Goal: Transaction & Acquisition: Book appointment/travel/reservation

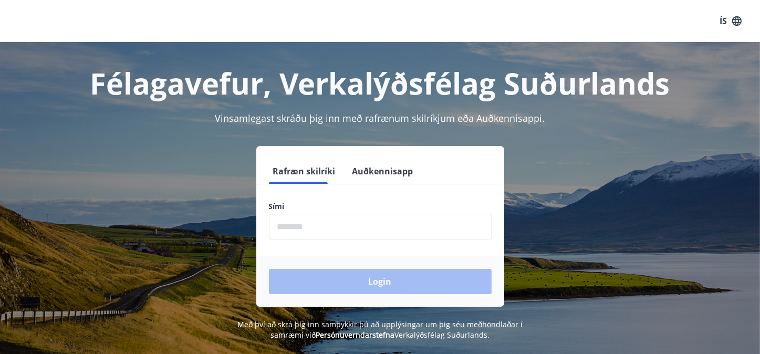
scroll to position [27, 0]
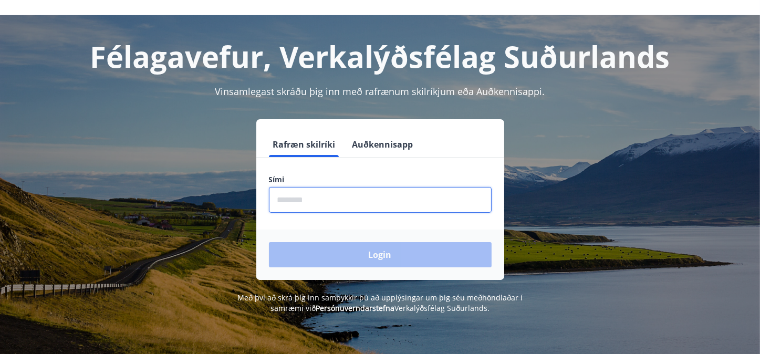
click at [360, 204] on input "phone" at bounding box center [380, 200] width 223 height 26
type input "********"
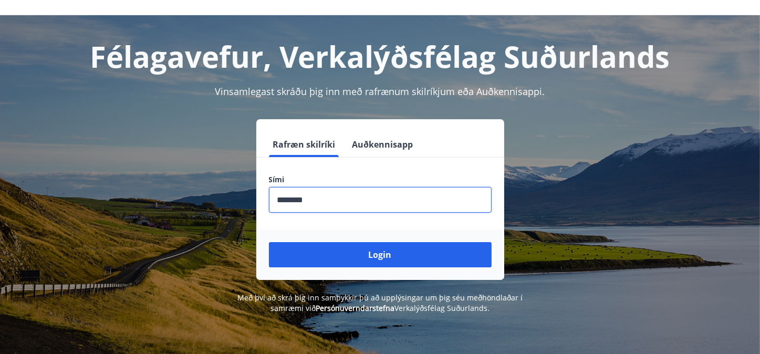
scroll to position [62, 0]
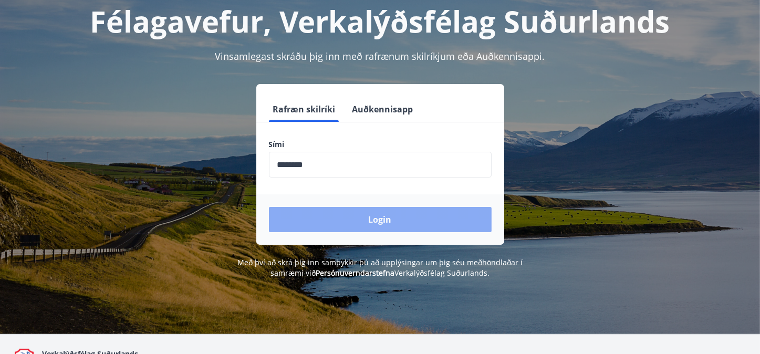
click at [412, 217] on button "Login" at bounding box center [380, 219] width 223 height 25
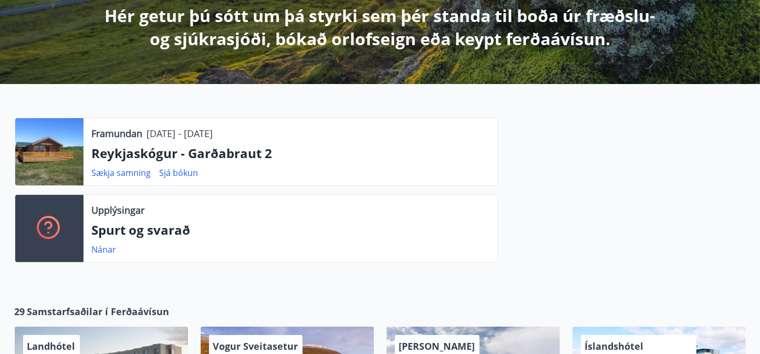
scroll to position [203, 0]
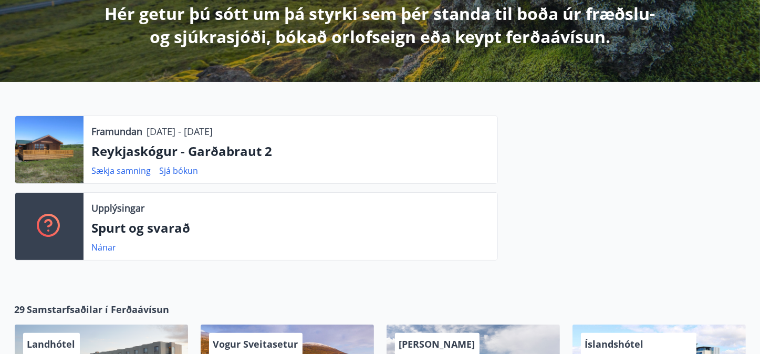
click at [36, 147] on div at bounding box center [49, 149] width 68 height 67
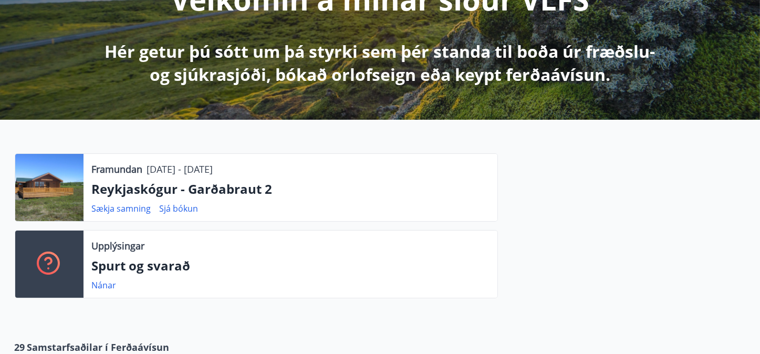
scroll to position [0, 0]
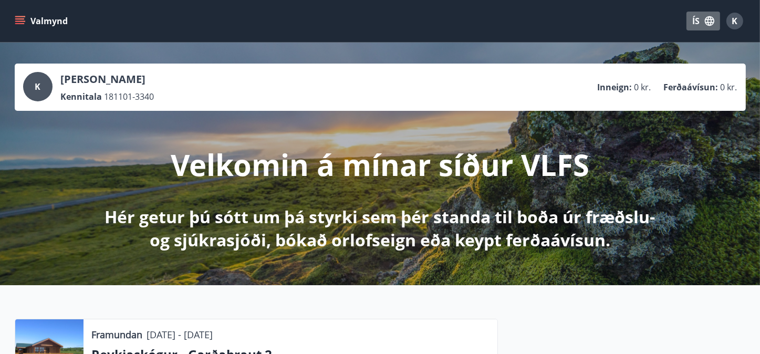
click at [708, 19] on icon "button" at bounding box center [709, 20] width 9 height 9
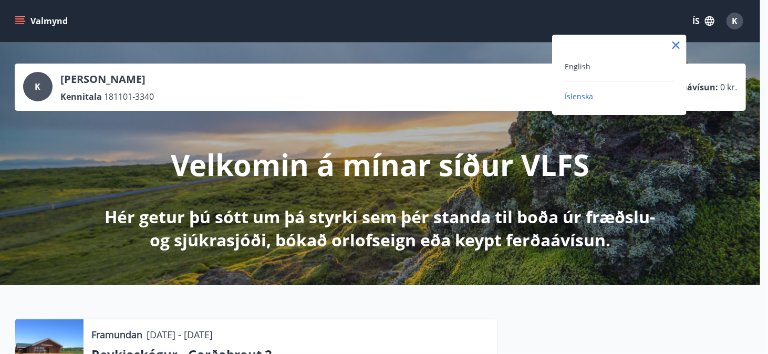
click at [618, 70] on div "English" at bounding box center [618, 66] width 109 height 13
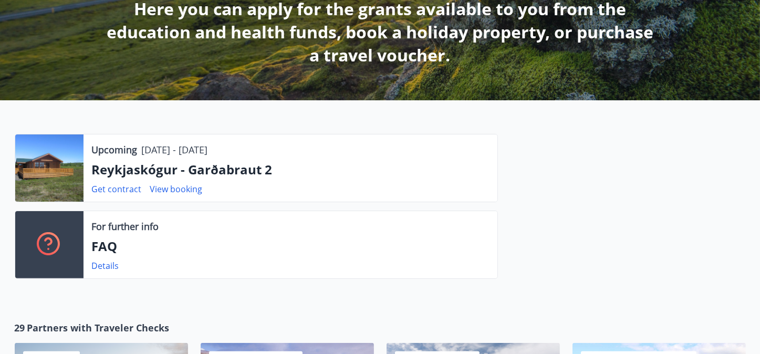
scroll to position [229, 0]
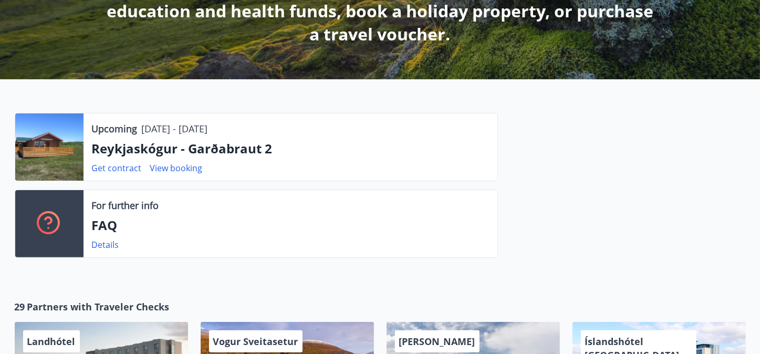
click at [65, 143] on div at bounding box center [49, 146] width 68 height 67
click at [185, 169] on link "View booking" at bounding box center [176, 168] width 53 height 12
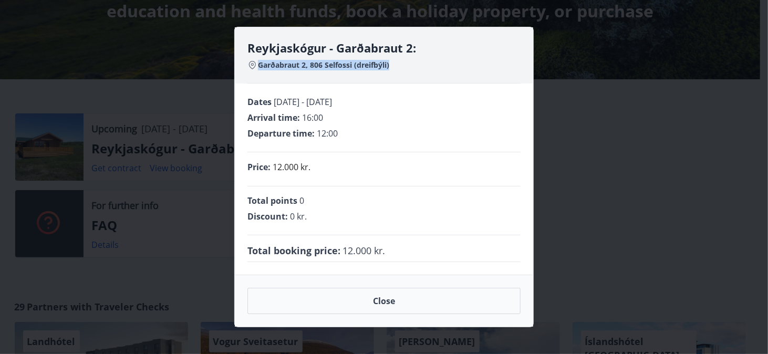
drag, startPoint x: 258, startPoint y: 62, endPoint x: 398, endPoint y: 66, distance: 139.7
click at [398, 66] on div "Garðabraut 2, 806 Selfossi (dreifbýli)" at bounding box center [383, 65] width 273 height 11
copy span "Garðabraut 2, 806 Selfossi (dreifbýli)"
click at [591, 114] on div "Reykjaskógur - Garðabraut 2: Garðabraut 2, 806 Selfossi (dreifbýli) Dates 06.10…" at bounding box center [384, 177] width 768 height 354
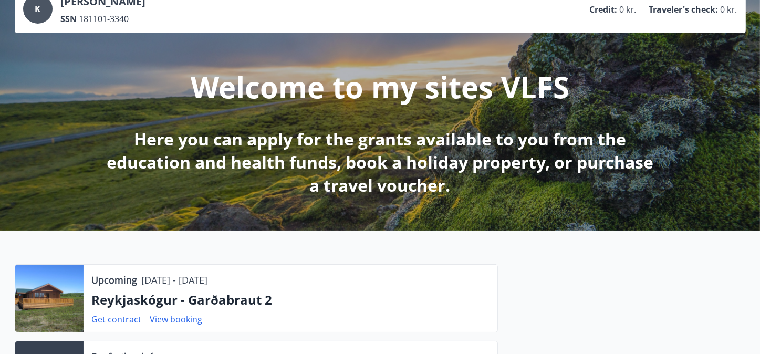
scroll to position [195, 0]
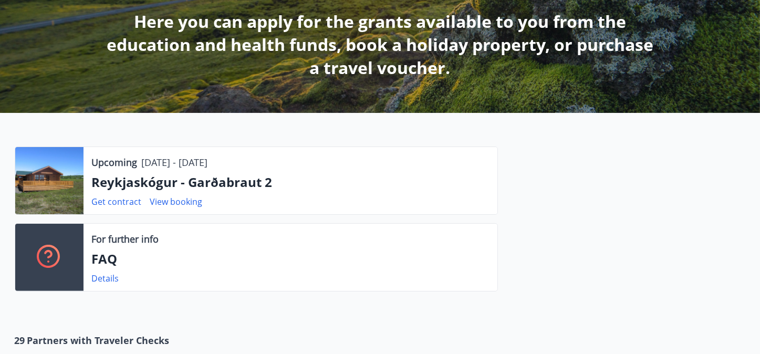
click at [248, 184] on p "Reykjaskógur - Garðabraut 2" at bounding box center [290, 182] width 397 height 18
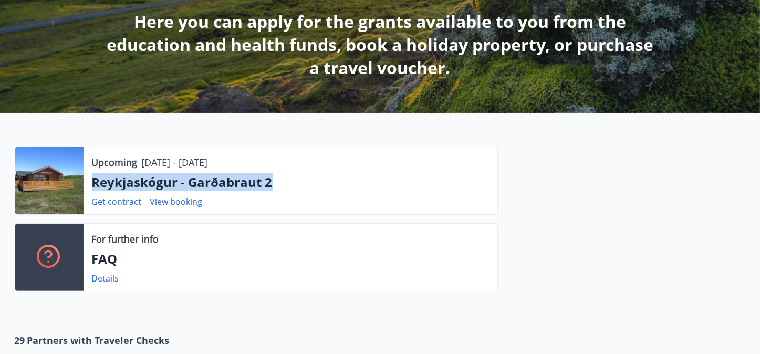
click at [248, 184] on p "Reykjaskógur - Garðabraut 2" at bounding box center [290, 182] width 397 height 18
copy p "Reykjaskógur - Garðabraut 2"
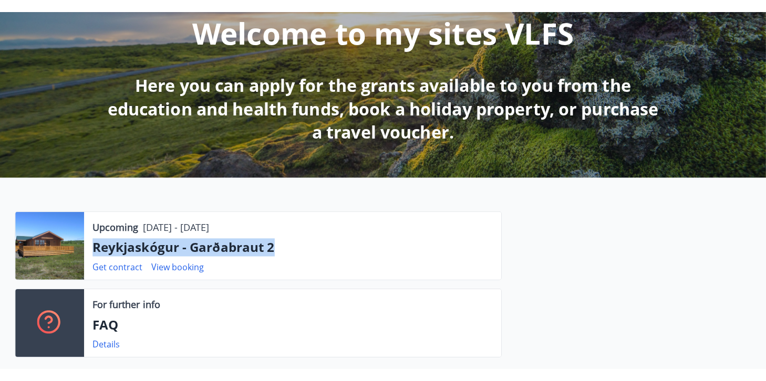
scroll to position [0, 0]
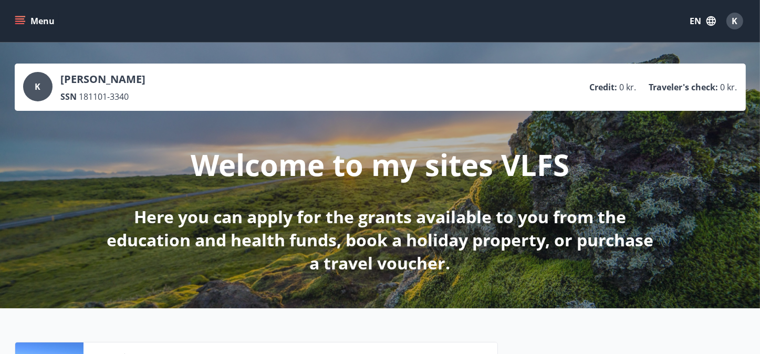
click at [40, 14] on button "Menu" at bounding box center [36, 21] width 46 height 19
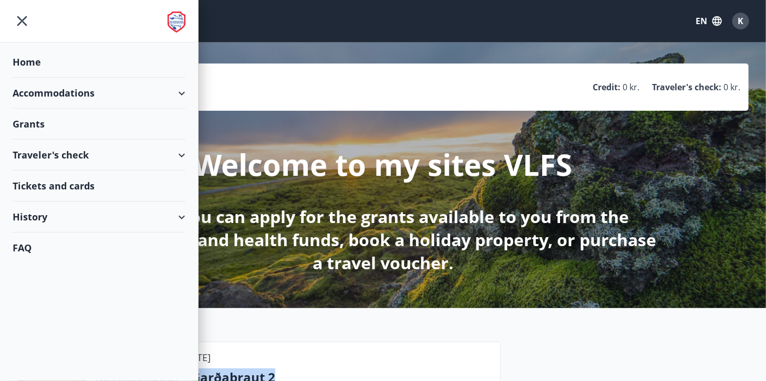
click at [176, 89] on div "Accommodations" at bounding box center [99, 93] width 173 height 31
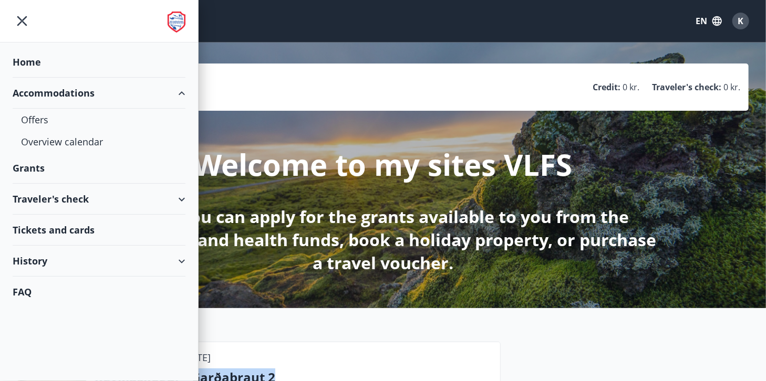
click at [22, 19] on icon "menu" at bounding box center [22, 21] width 19 height 19
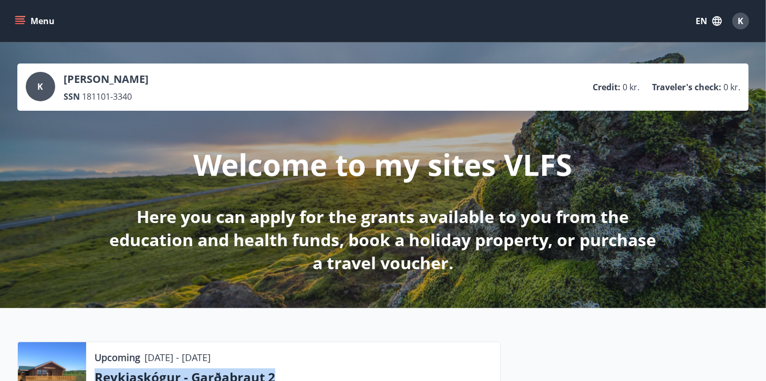
click at [46, 22] on button "Menu" at bounding box center [36, 21] width 46 height 19
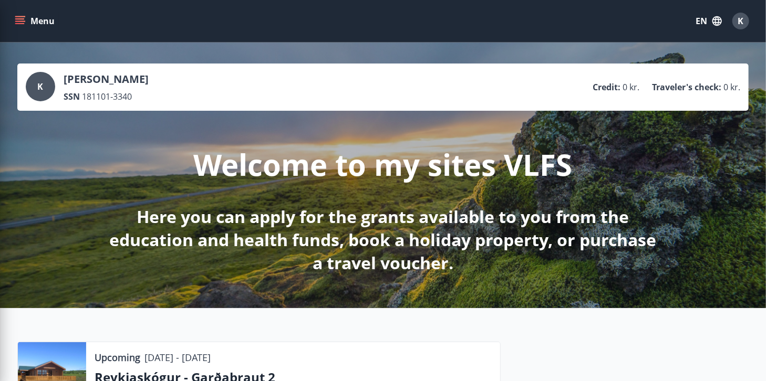
click at [590, 15] on div "Menu EN K" at bounding box center [383, 20] width 740 height 25
click at [50, 25] on button "Menu" at bounding box center [36, 21] width 46 height 19
click at [299, 21] on div "Menu EN K" at bounding box center [383, 20] width 740 height 25
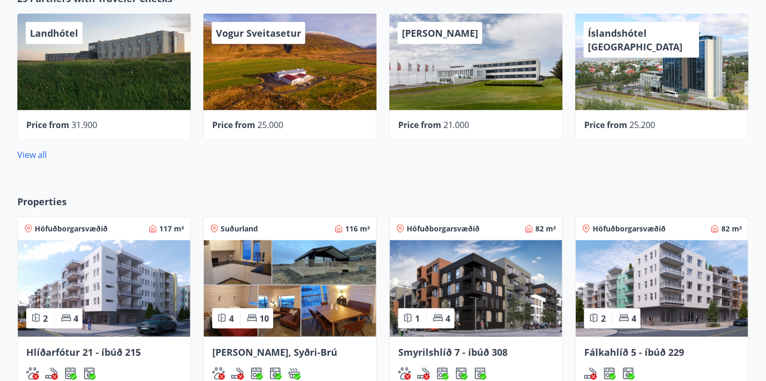
scroll to position [660, 0]
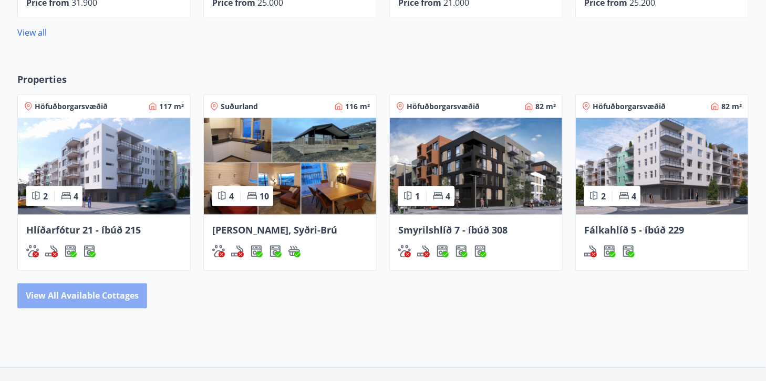
click at [98, 292] on button "View all available cottages" at bounding box center [82, 296] width 130 height 25
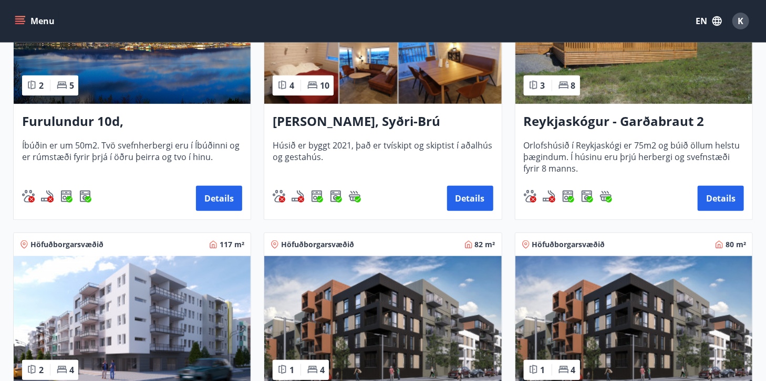
scroll to position [295, 0]
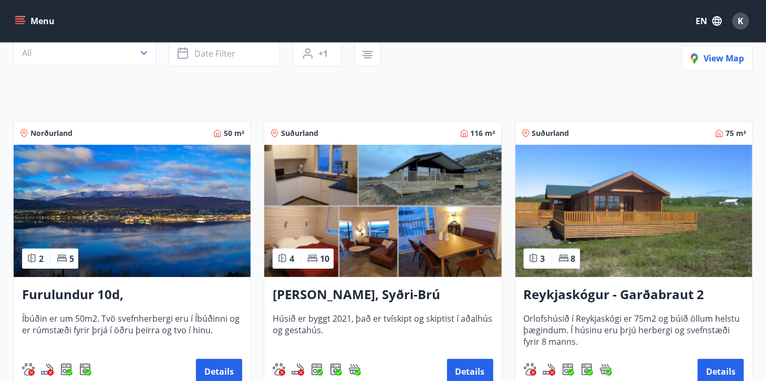
click at [618, 210] on img at bounding box center [633, 211] width 237 height 132
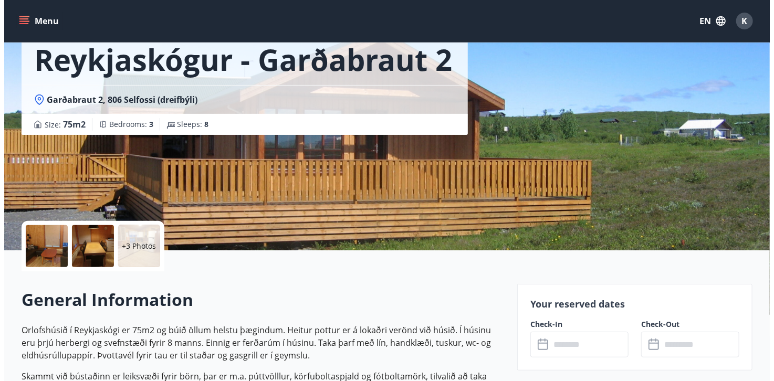
scroll to position [69, 0]
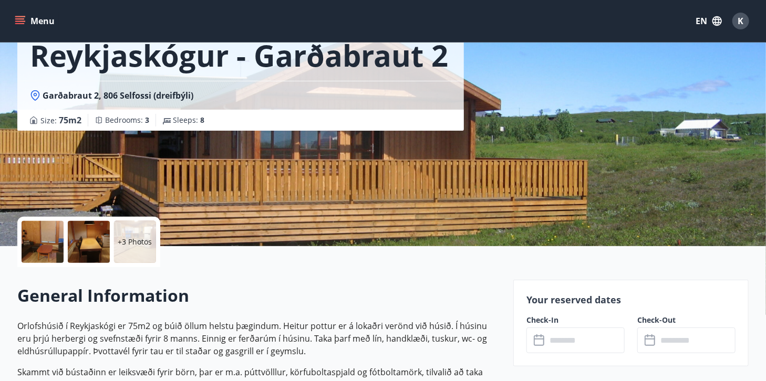
click at [59, 245] on div at bounding box center [43, 242] width 42 height 42
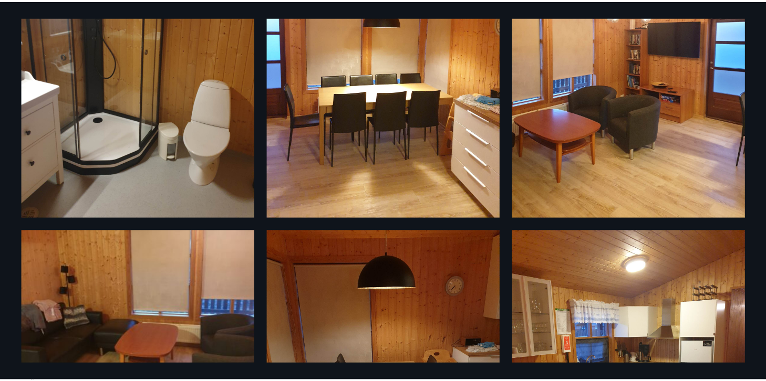
scroll to position [0, 0]
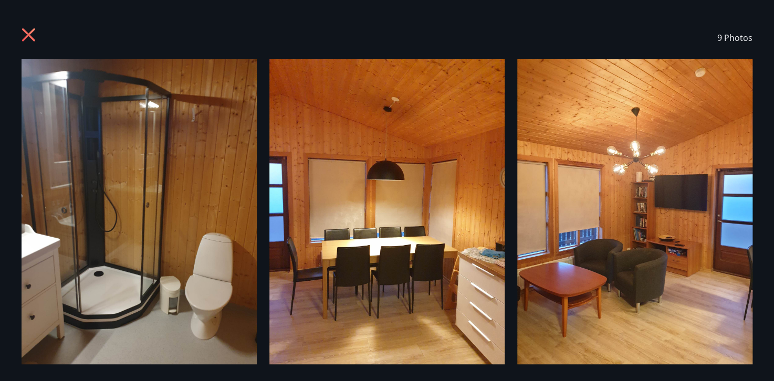
click at [35, 38] on icon at bounding box center [30, 36] width 17 height 17
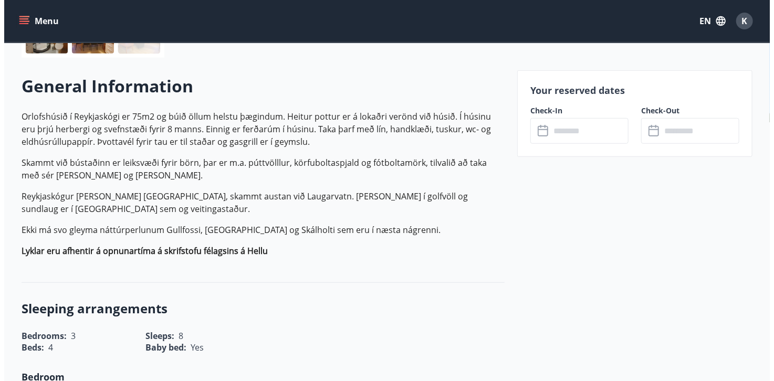
scroll to position [258, 0]
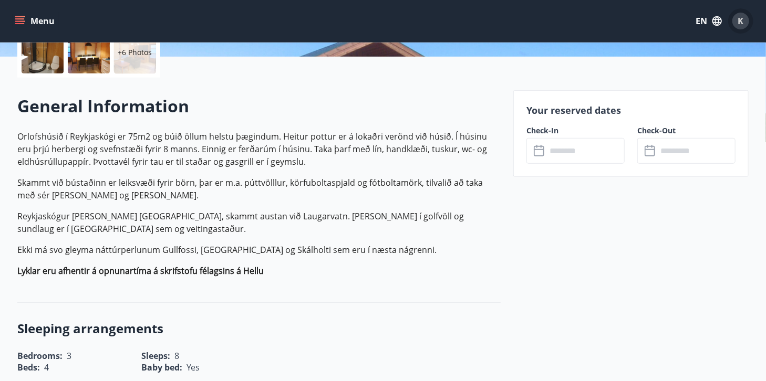
click at [733, 24] on div "K" at bounding box center [740, 21] width 17 height 17
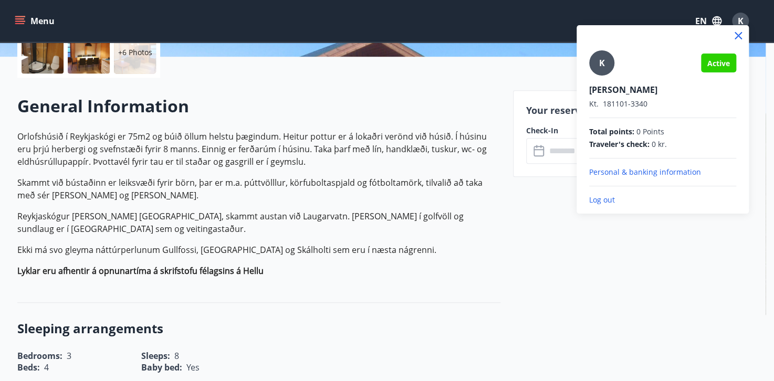
click at [601, 200] on p "Log out" at bounding box center [662, 200] width 147 height 11
